Goal: Transaction & Acquisition: Purchase product/service

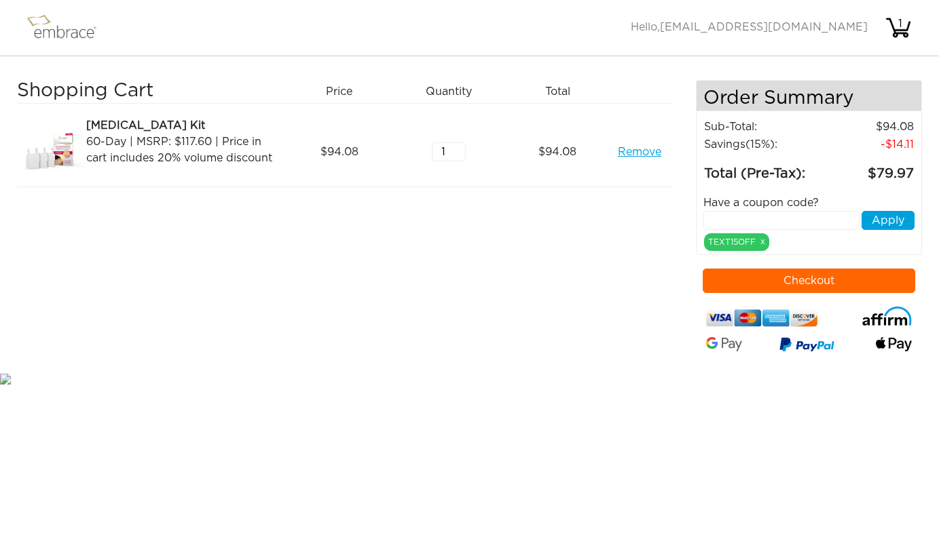
click at [811, 287] on button "Checkout" at bounding box center [808, 281] width 212 height 24
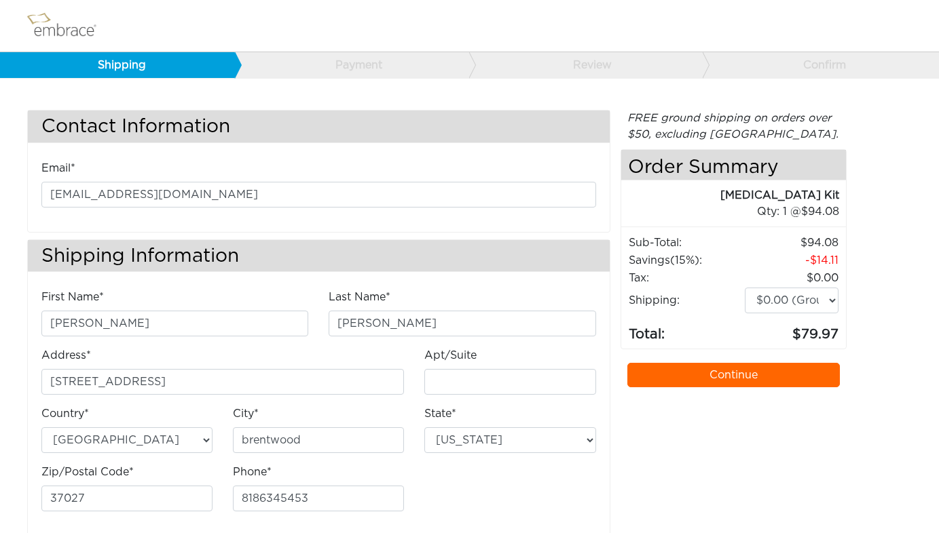
select select "TN"
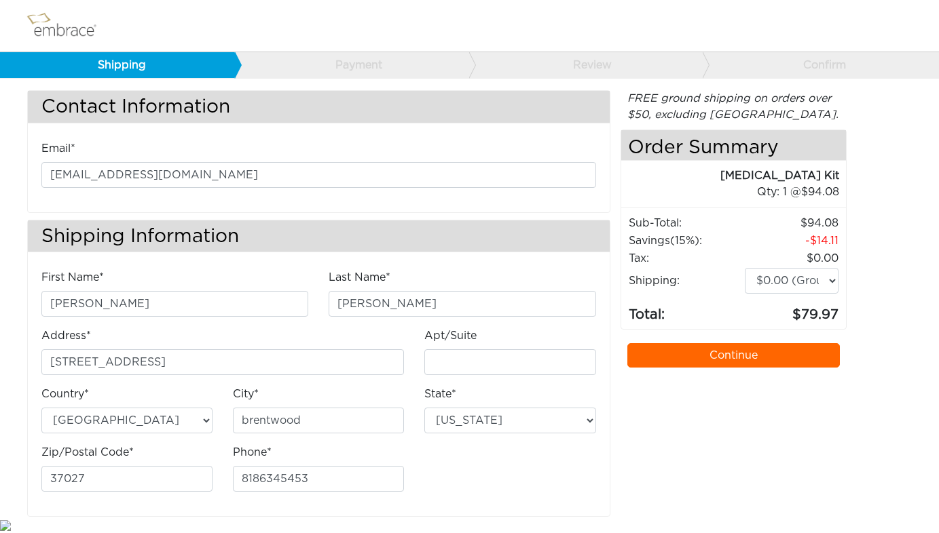
scroll to position [19, 0]
click at [684, 357] on link "Continue" at bounding box center [733, 356] width 212 height 24
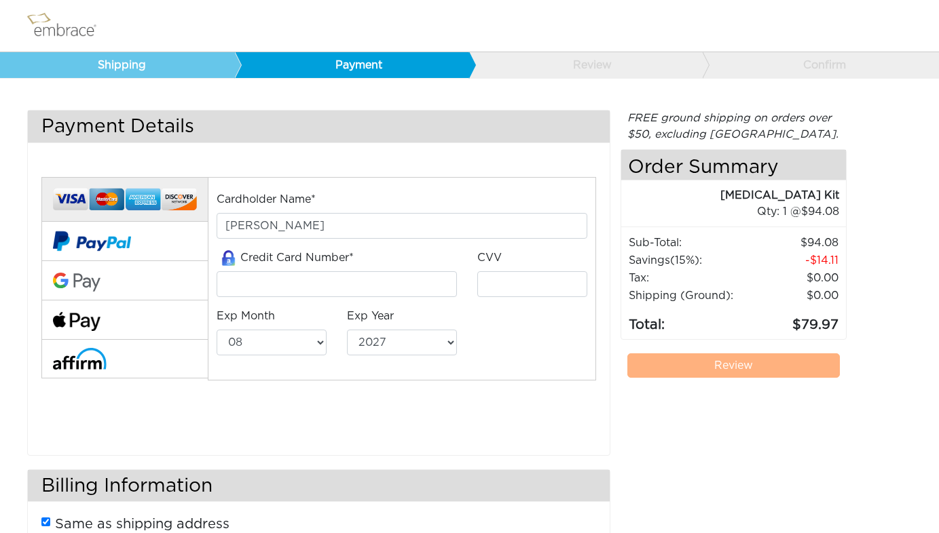
select select "8"
select select "2027"
click at [307, 278] on input "tel" at bounding box center [337, 284] width 240 height 26
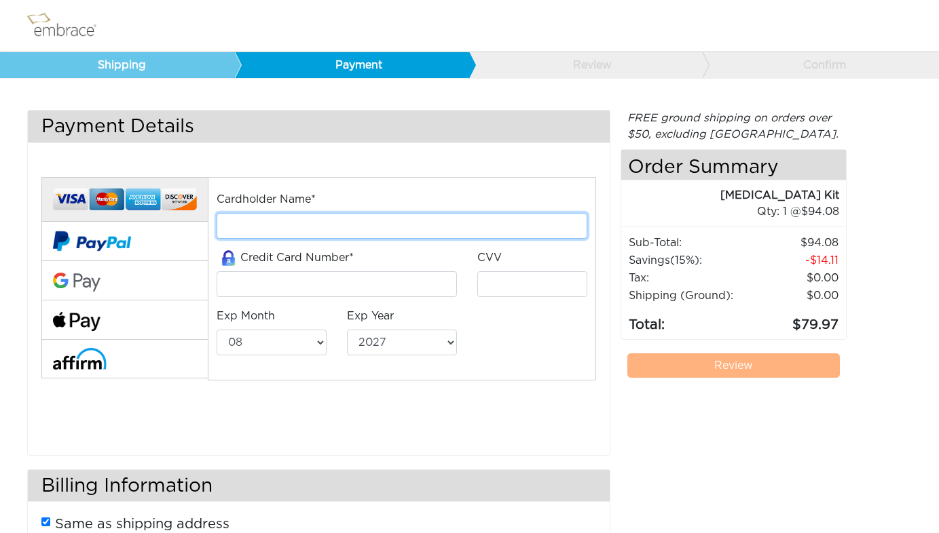
type input "Beckett butera"
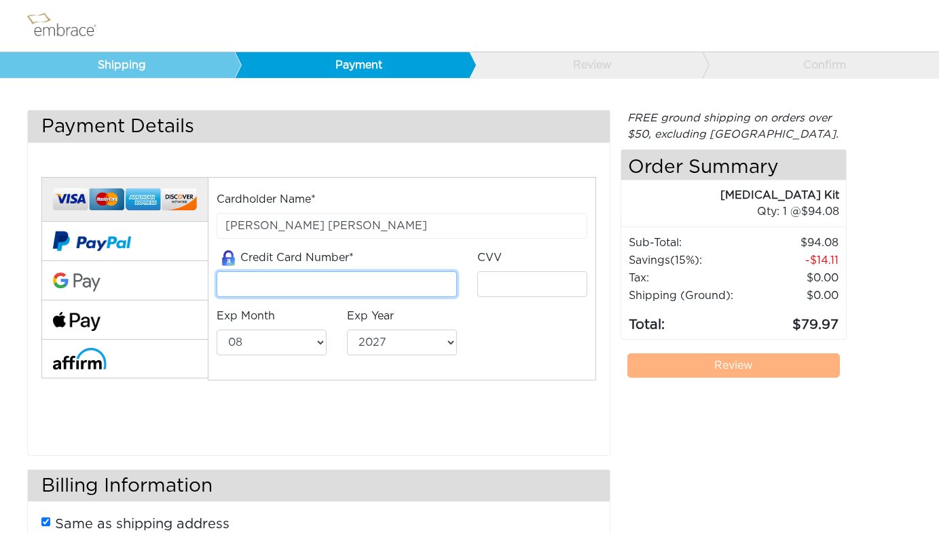
type input "4147202546320407"
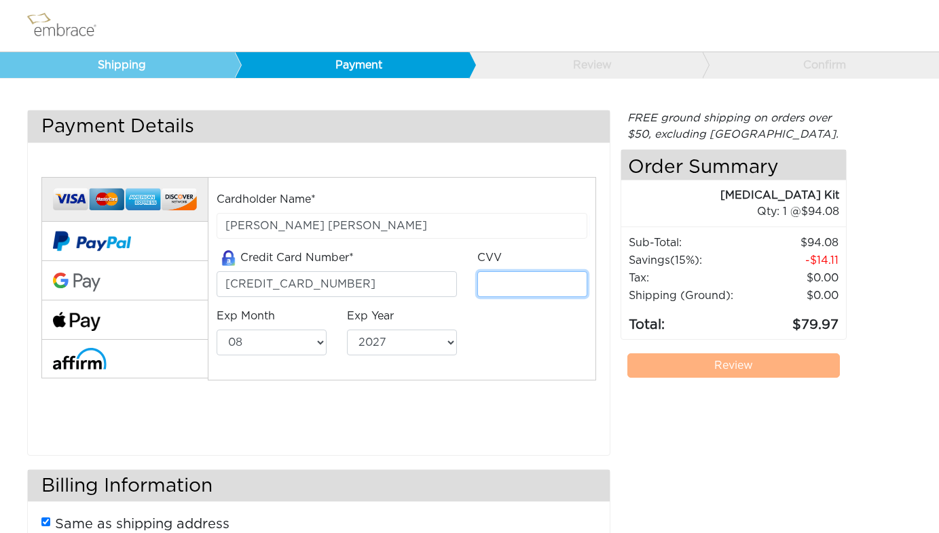
type input "261"
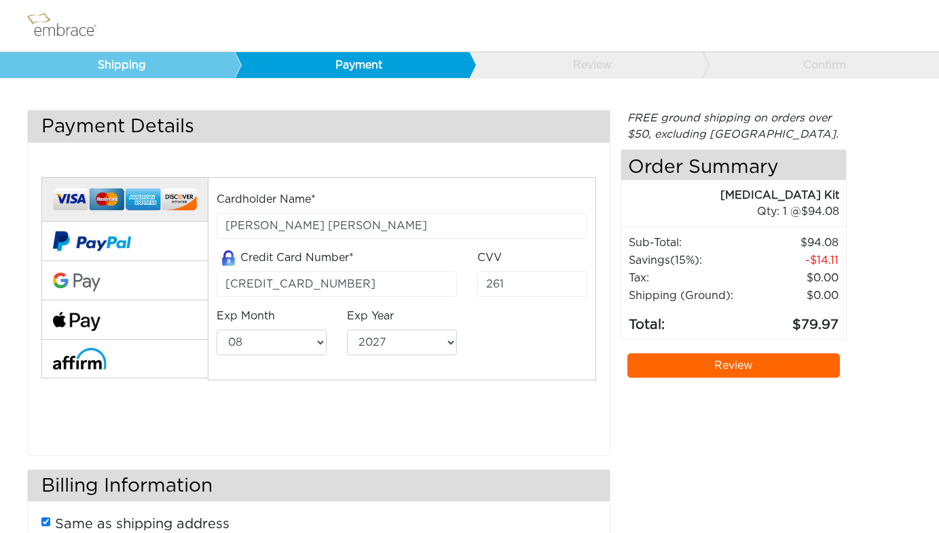
click at [497, 343] on div "Cardholder Name* Beckett butera Credit Card Number* 4147202546320407 CVV 261 Ex…" at bounding box center [401, 279] width 391 height 176
select select "5"
click at [496, 392] on div "Cardholder Name* Beckett butera Credit Card Number* 4147202546320407 CVV 261 Ex…" at bounding box center [318, 297] width 575 height 275
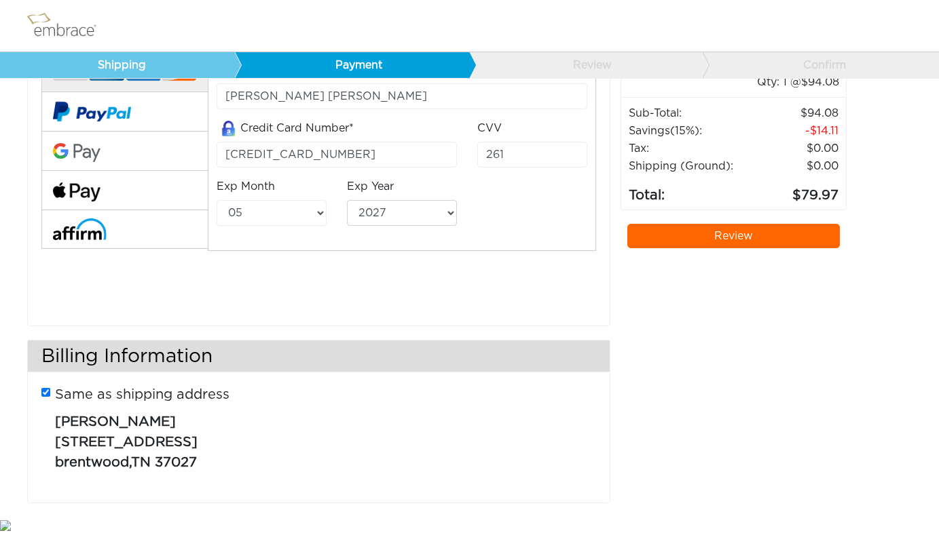
scroll to position [129, 0]
click at [719, 240] on link "Review" at bounding box center [733, 237] width 212 height 24
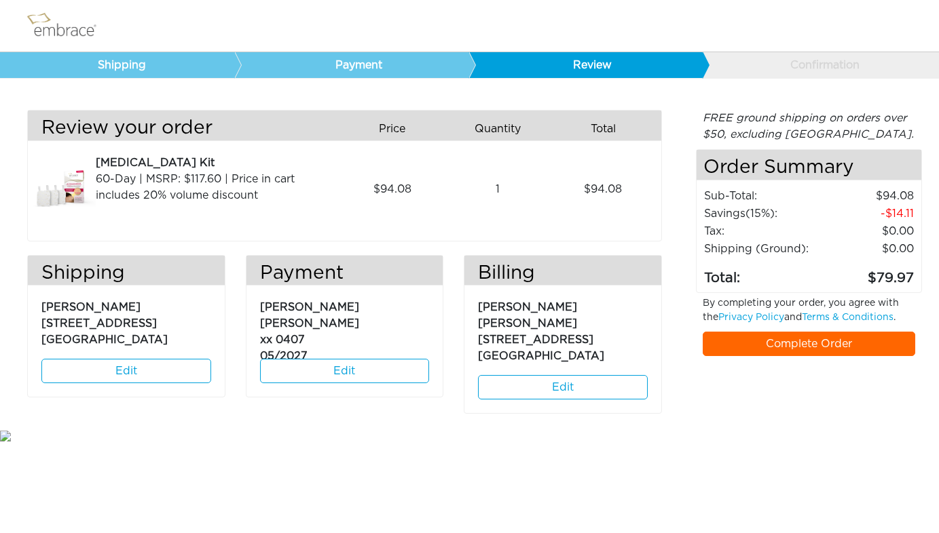
click at [196, 214] on html "Currently processing your order Shipping Payment Review Confirmation Review you…" at bounding box center [469, 222] width 939 height 444
click at [396, 374] on link "Edit" at bounding box center [345, 371] width 170 height 24
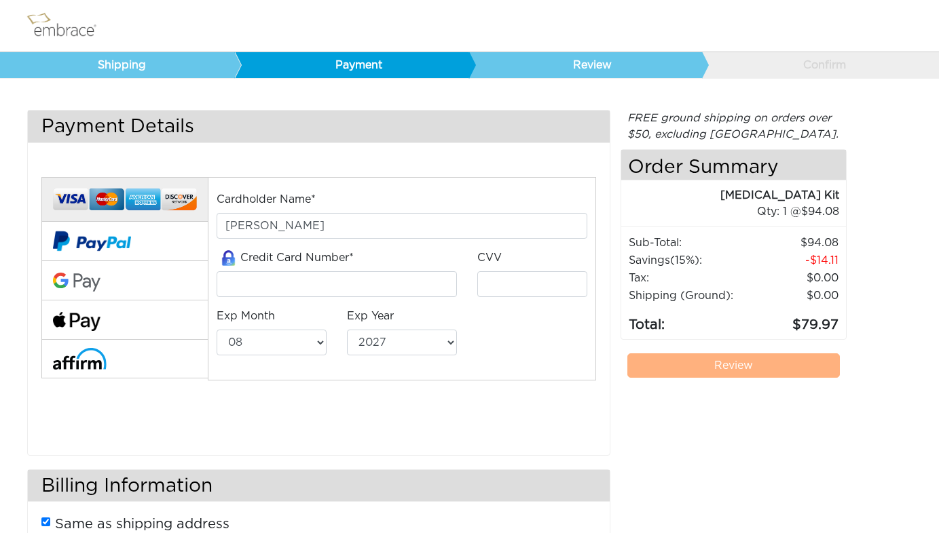
select select "8"
select select "2027"
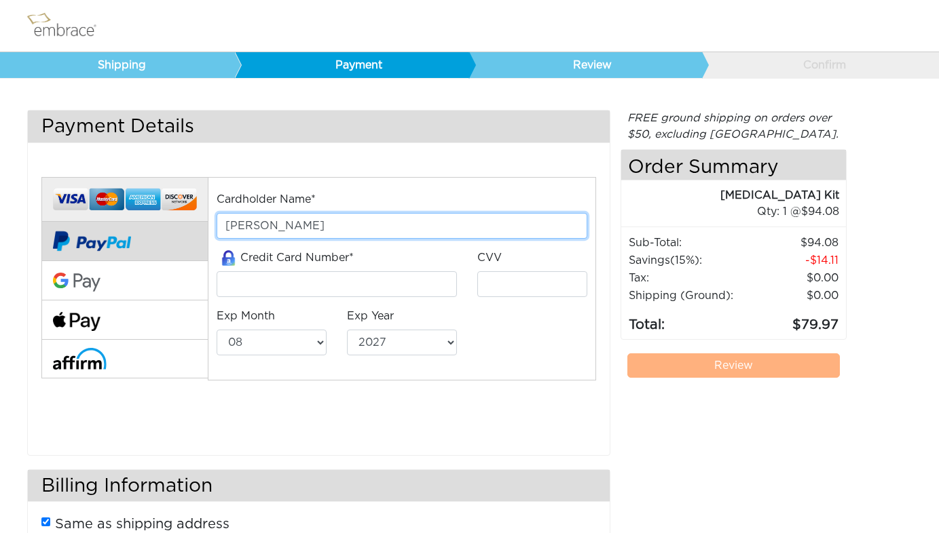
drag, startPoint x: 266, startPoint y: 226, endPoint x: 202, endPoint y: 223, distance: 64.5
click at [178, 219] on div "Cardholder Name* Sabrina Butera Credit Card Number* 01" at bounding box center [318, 297] width 575 height 275
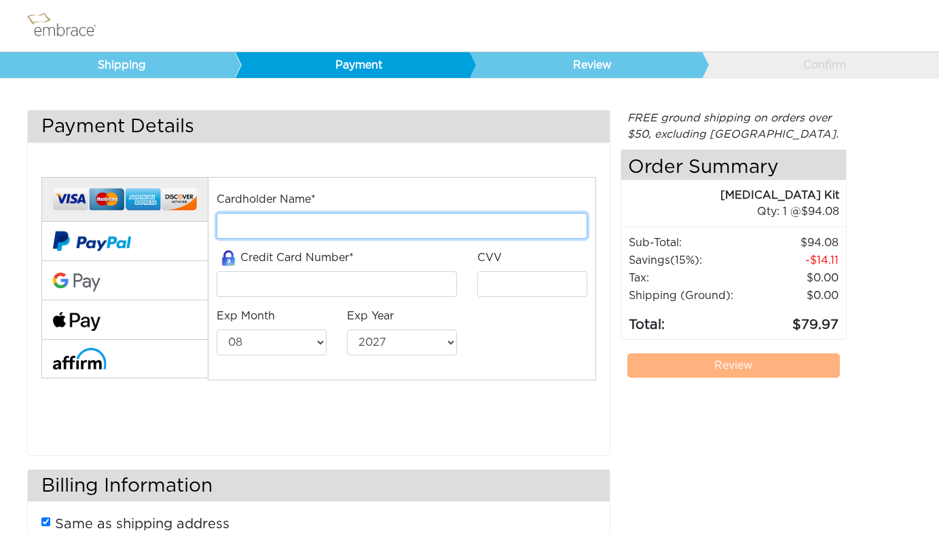
type input "Beckett butera"
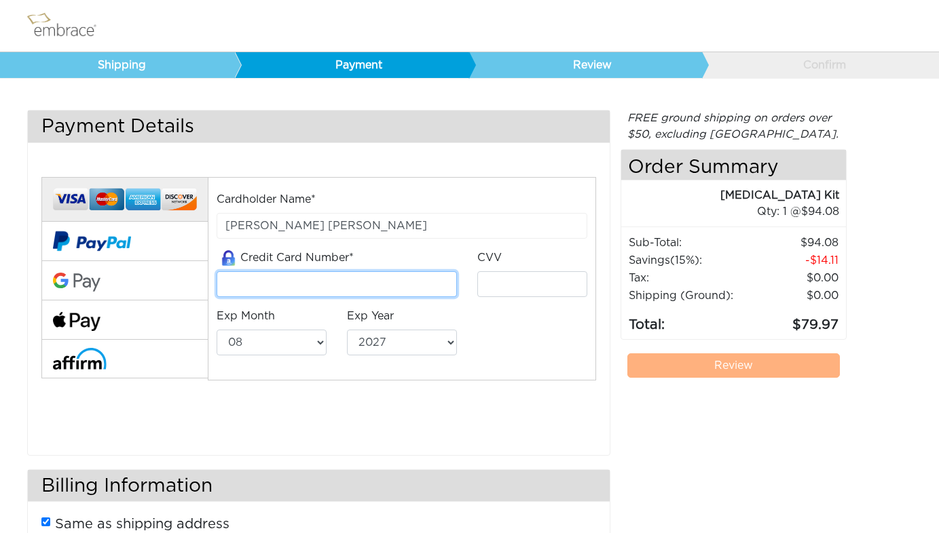
type input "4147202546320407"
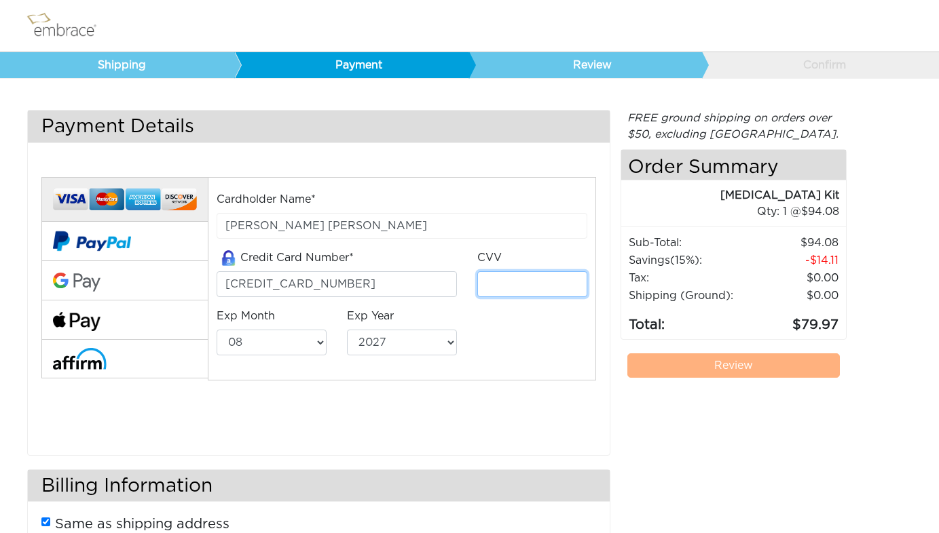
type input "261"
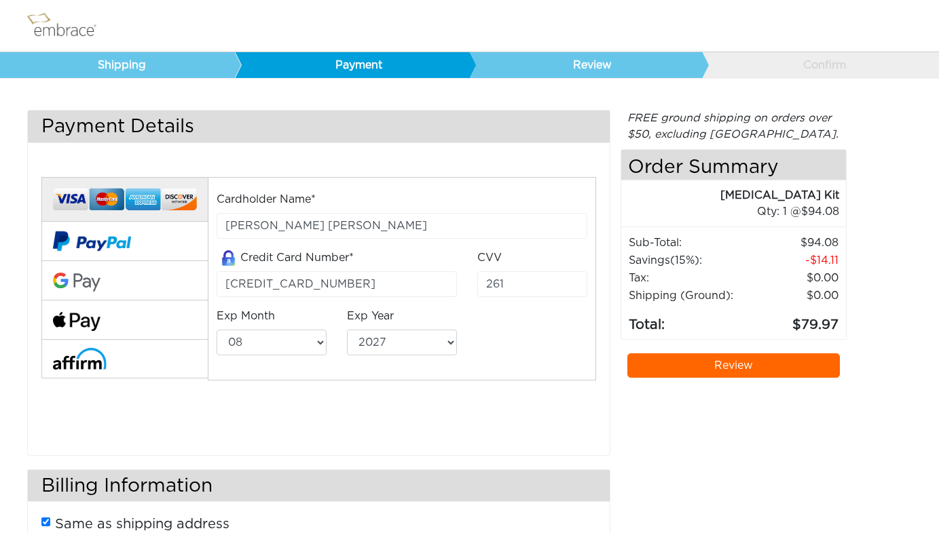
click at [257, 228] on input "Beckett butera" at bounding box center [402, 226] width 371 height 26
drag, startPoint x: 267, startPoint y: 225, endPoint x: 204, endPoint y: 219, distance: 64.0
click at [204, 219] on div "Cardholder Name* Beckett butera Credit Card Number* 4147202546320407 CVV 261 Ex…" at bounding box center [318, 297] width 575 height 275
type input "[PERSON_NAME]"
select select "5"
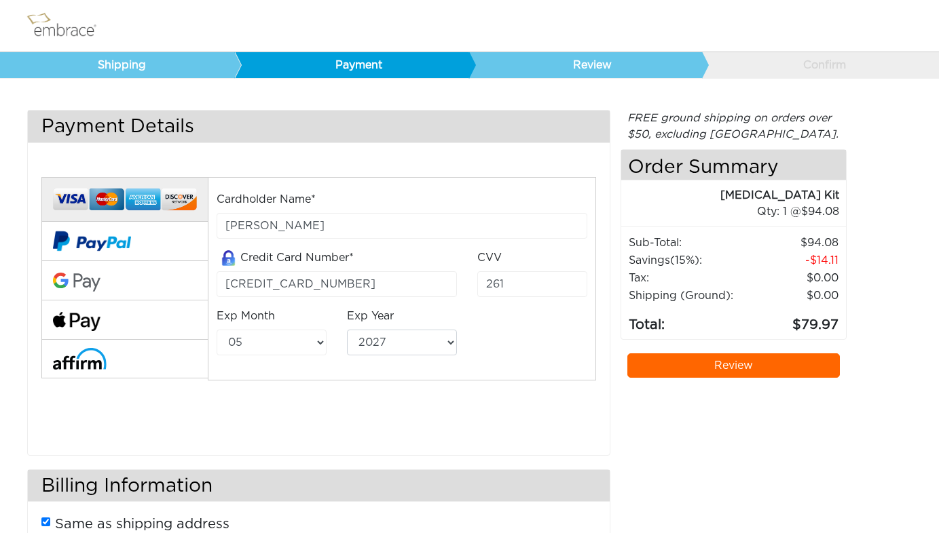
click at [725, 369] on link "Review" at bounding box center [733, 366] width 212 height 24
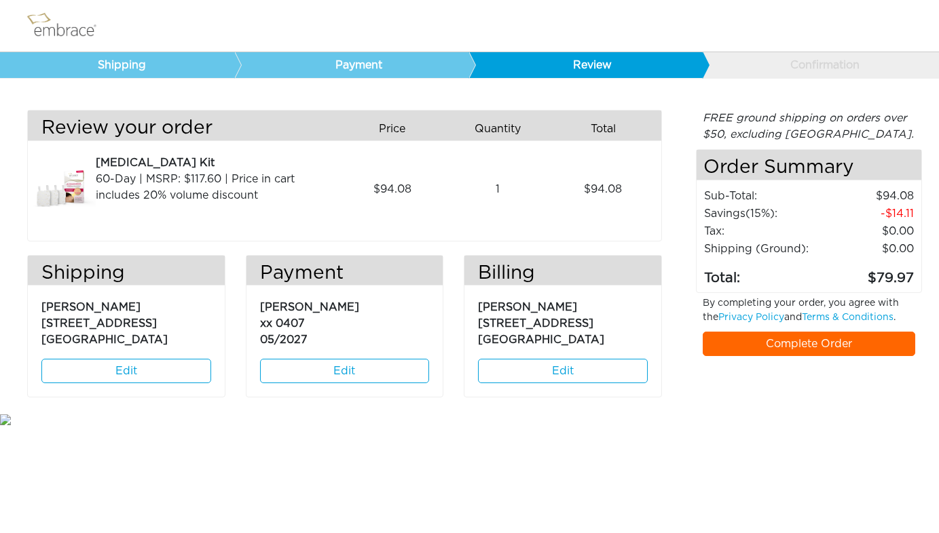
click at [801, 345] on link "Complete Order" at bounding box center [808, 344] width 212 height 24
